Goal: Task Accomplishment & Management: Use online tool/utility

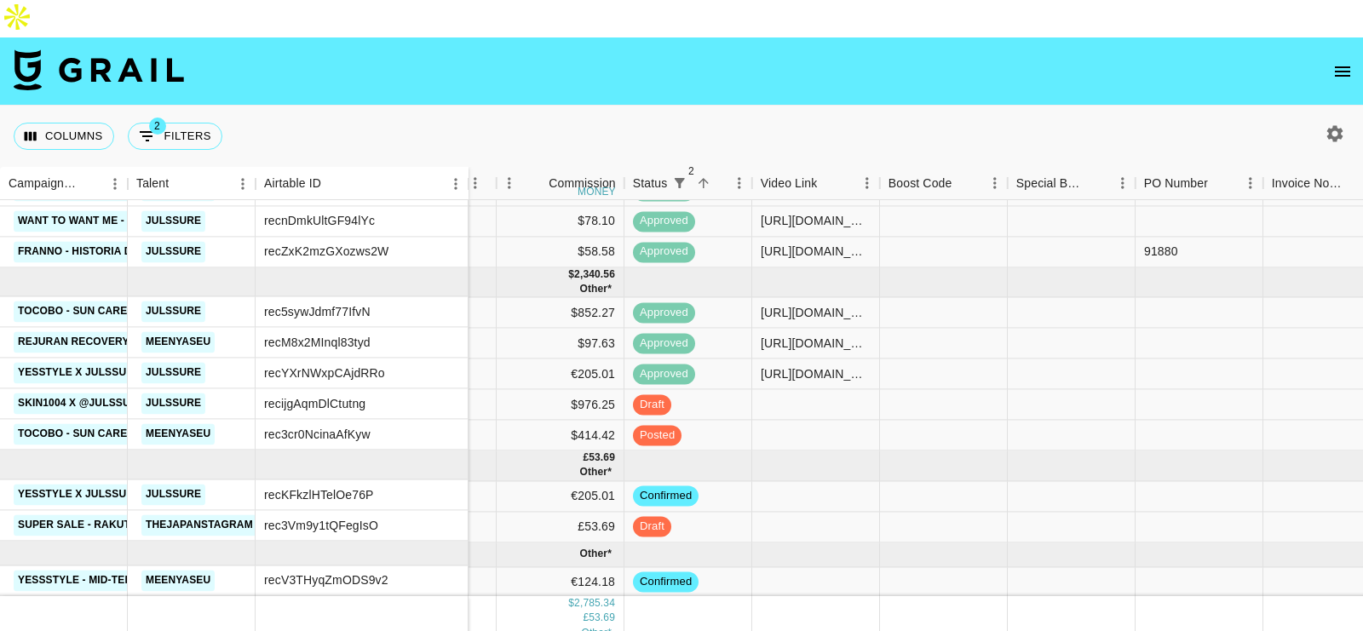
scroll to position [269, 1177]
click at [804, 421] on div at bounding box center [816, 436] width 128 height 31
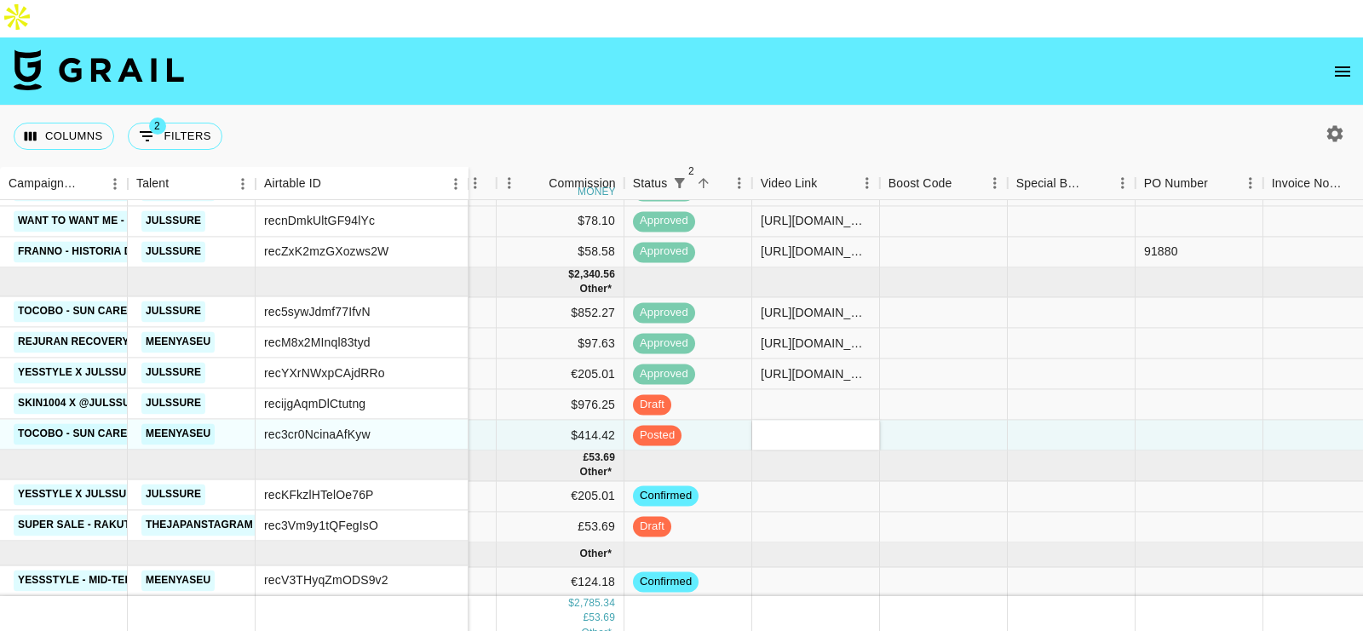
type input "​[URL][DOMAIN_NAME]"
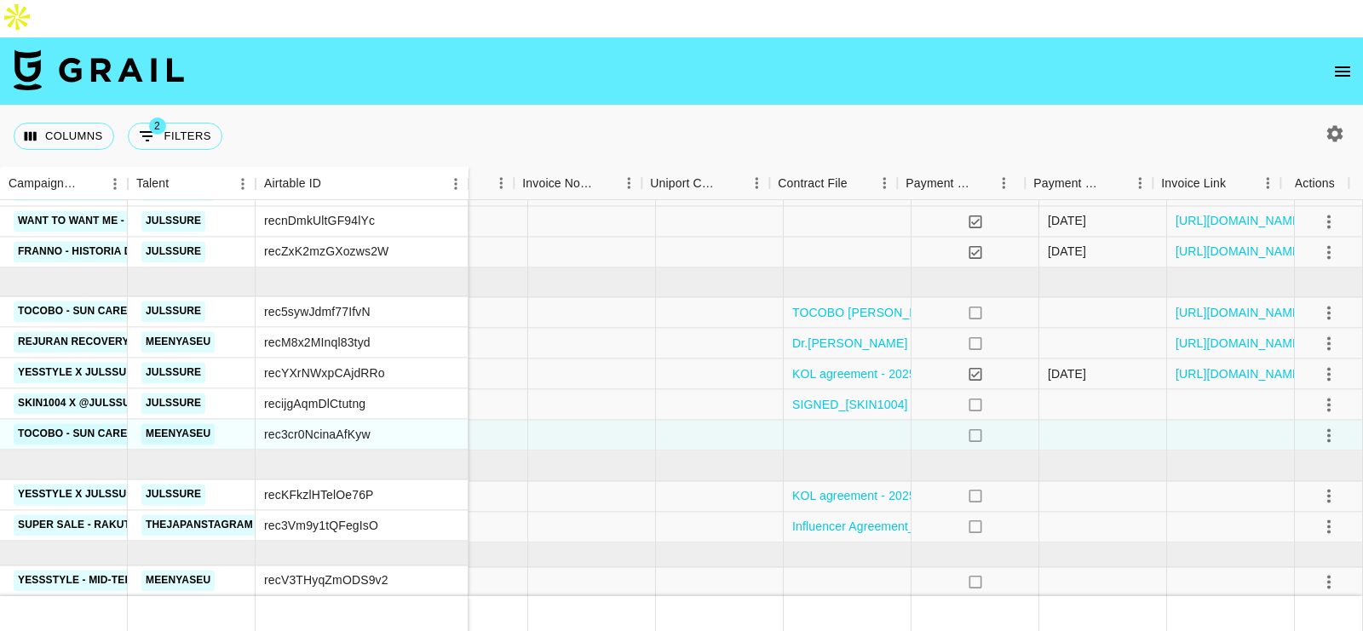
scroll to position [269, 1926]
click at [846, 421] on div at bounding box center [848, 436] width 128 height 31
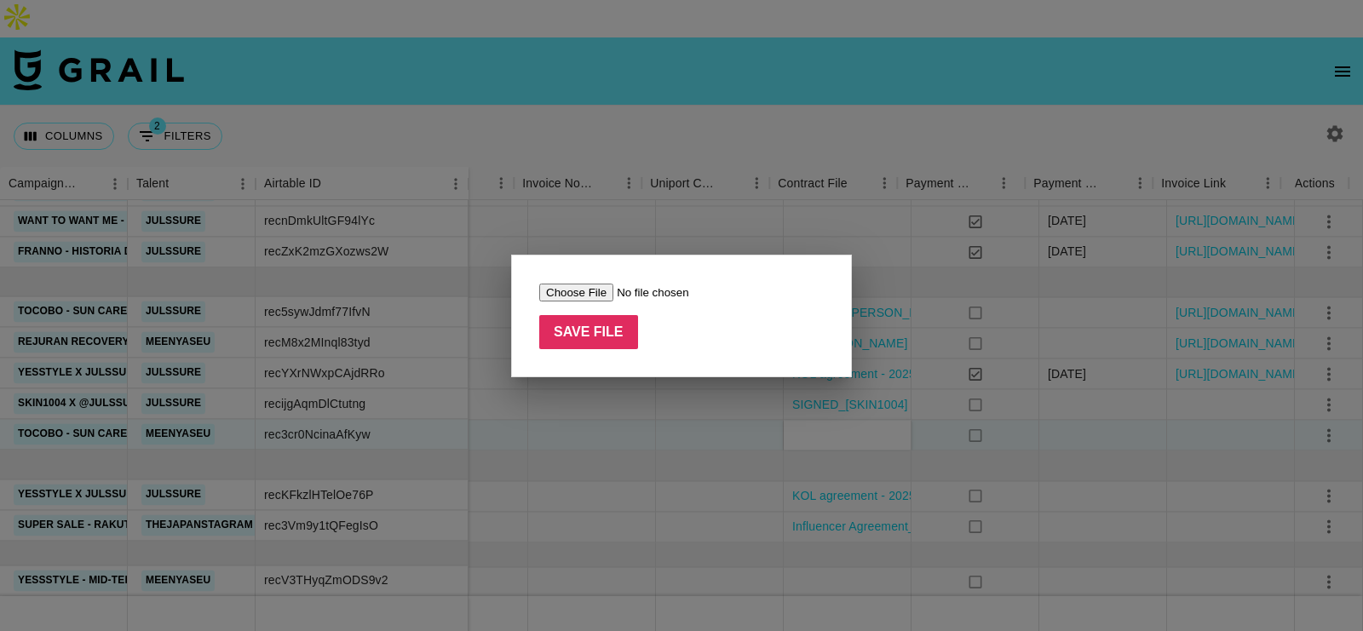
click at [615, 290] on input "file" at bounding box center [647, 293] width 216 height 18
type input "C:\fakepath\TOCOBO x meenyaseu contract -1.pdf"
click at [595, 321] on input "Save File" at bounding box center [588, 332] width 99 height 34
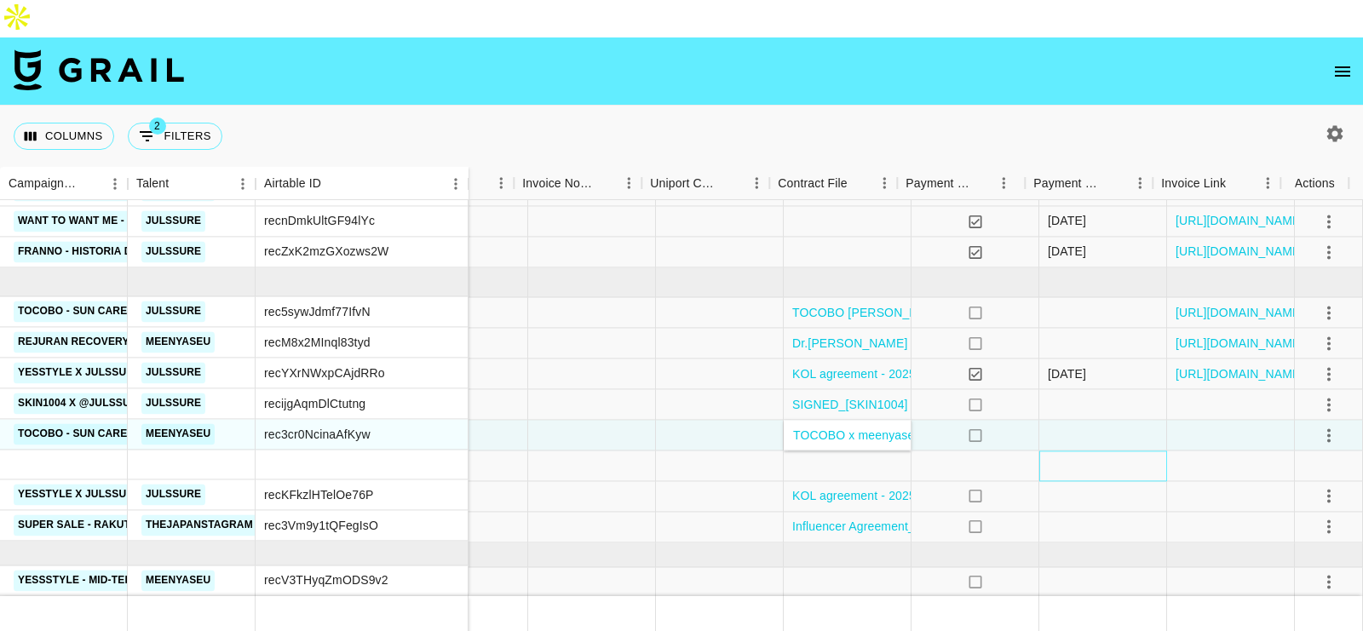
click at [1058, 451] on div at bounding box center [1103, 466] width 128 height 30
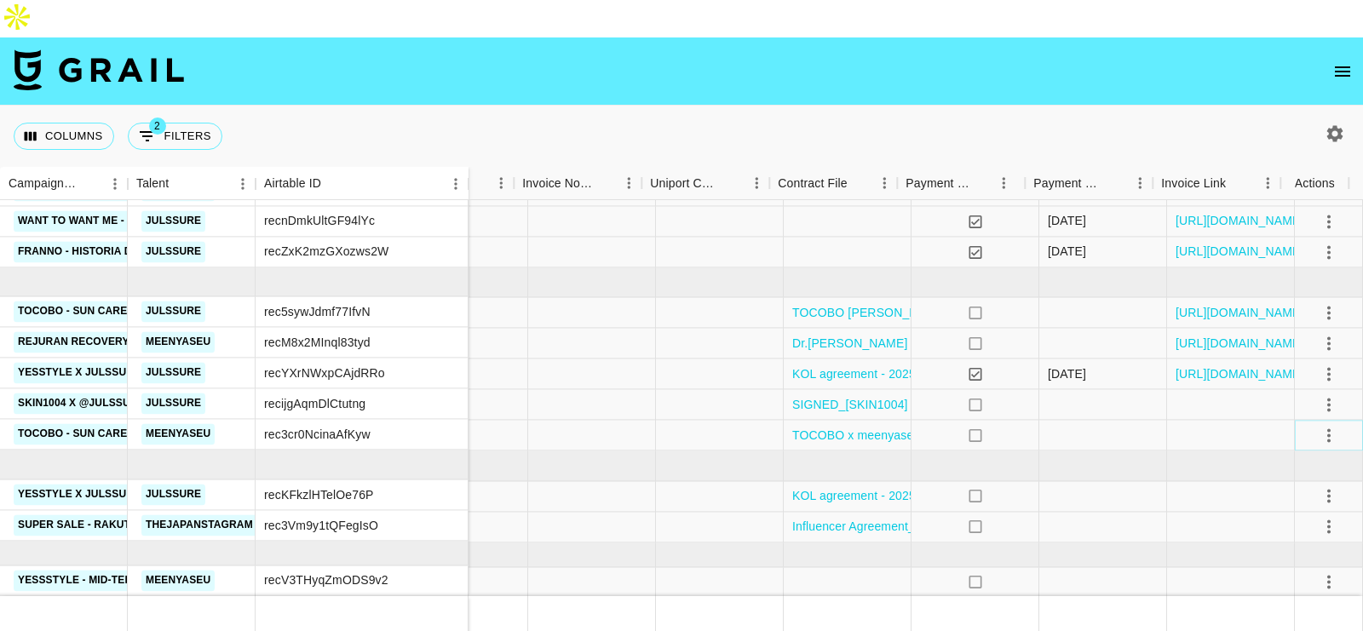
click at [1319, 425] on icon "select merge strategy" at bounding box center [1329, 435] width 20 height 20
click at [1281, 539] on div "Approve" at bounding box center [1292, 543] width 52 height 20
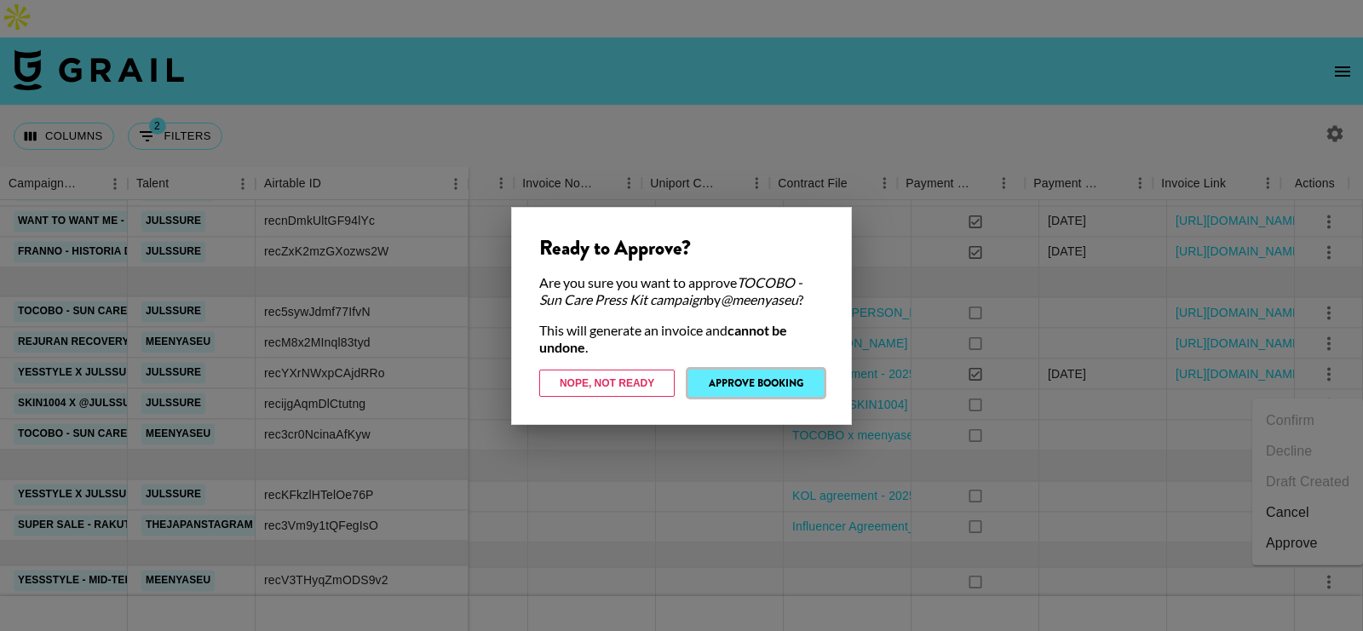
click at [727, 394] on button "Approve Booking" at bounding box center [755, 383] width 135 height 27
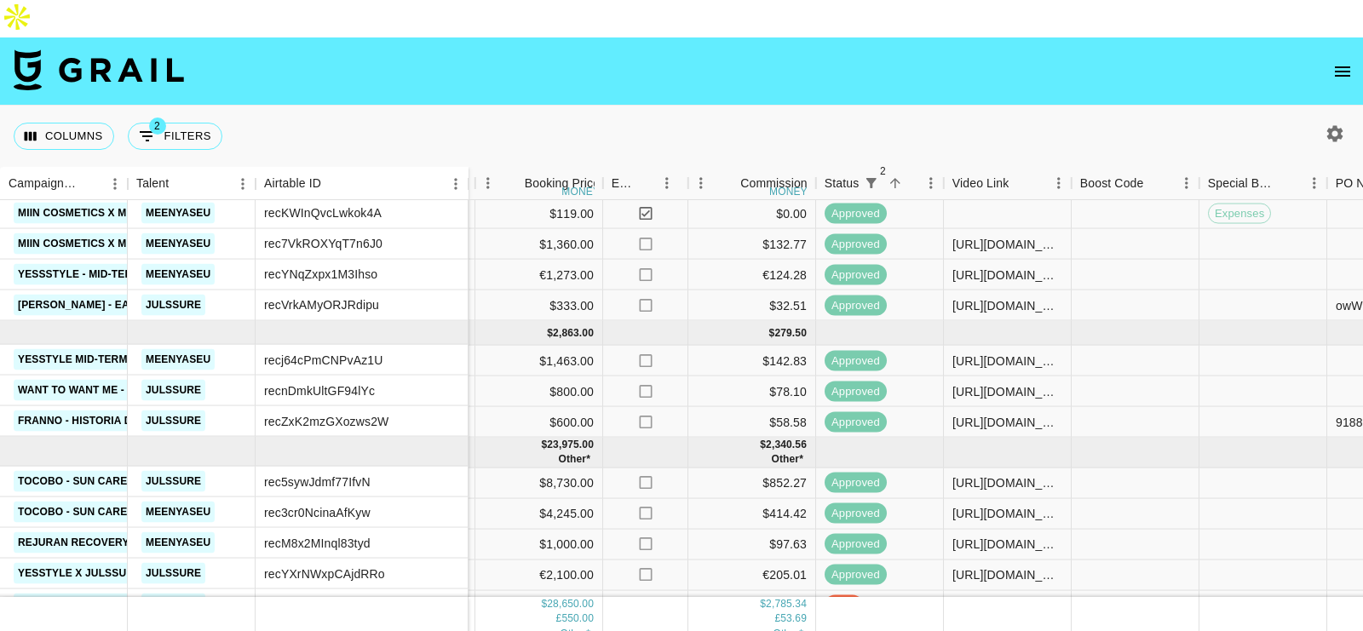
scroll to position [269, 986]
